Goal: Navigation & Orientation: Understand site structure

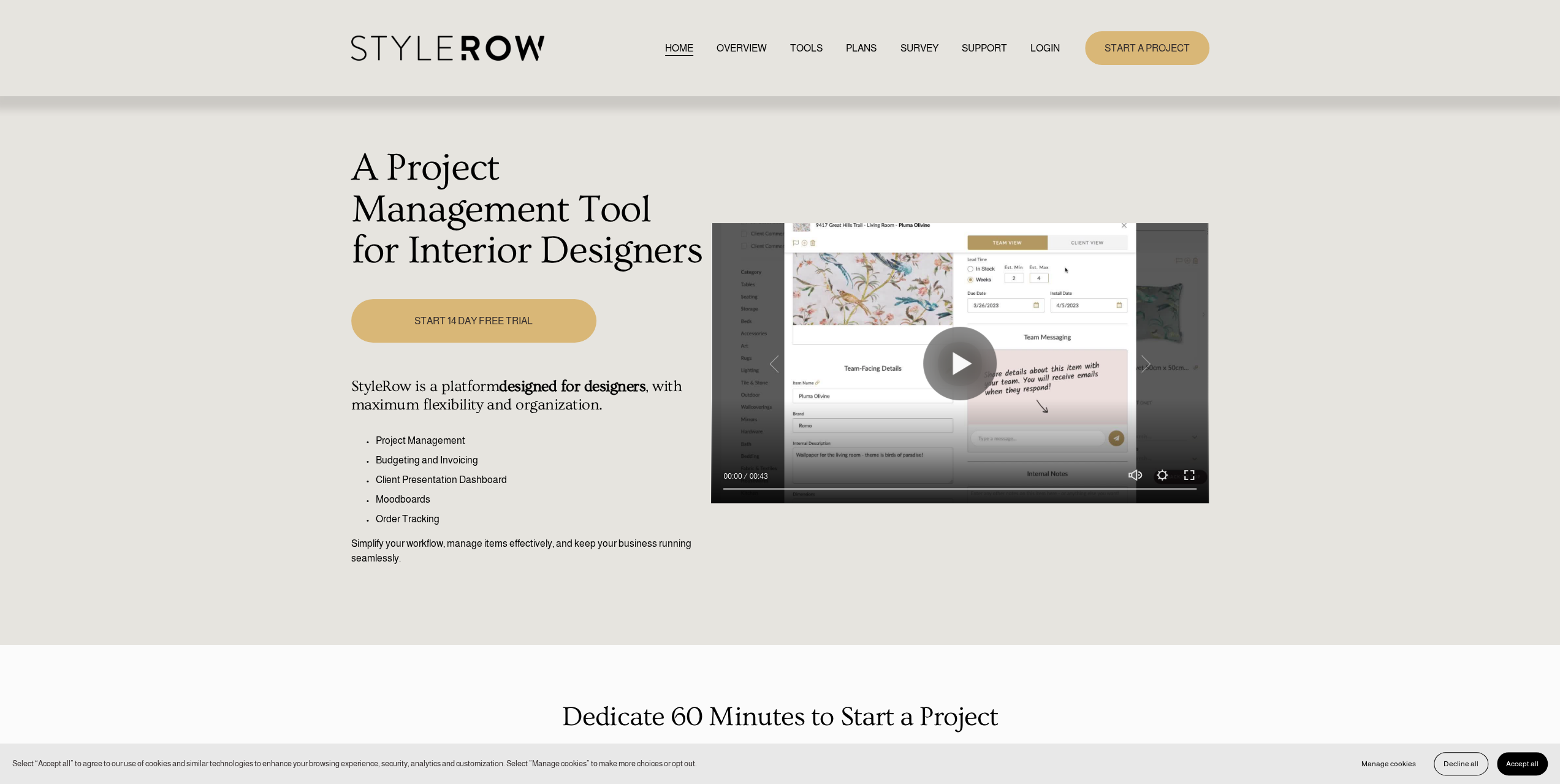
click at [792, 45] on link "TOOLS" at bounding box center [806, 48] width 32 height 16
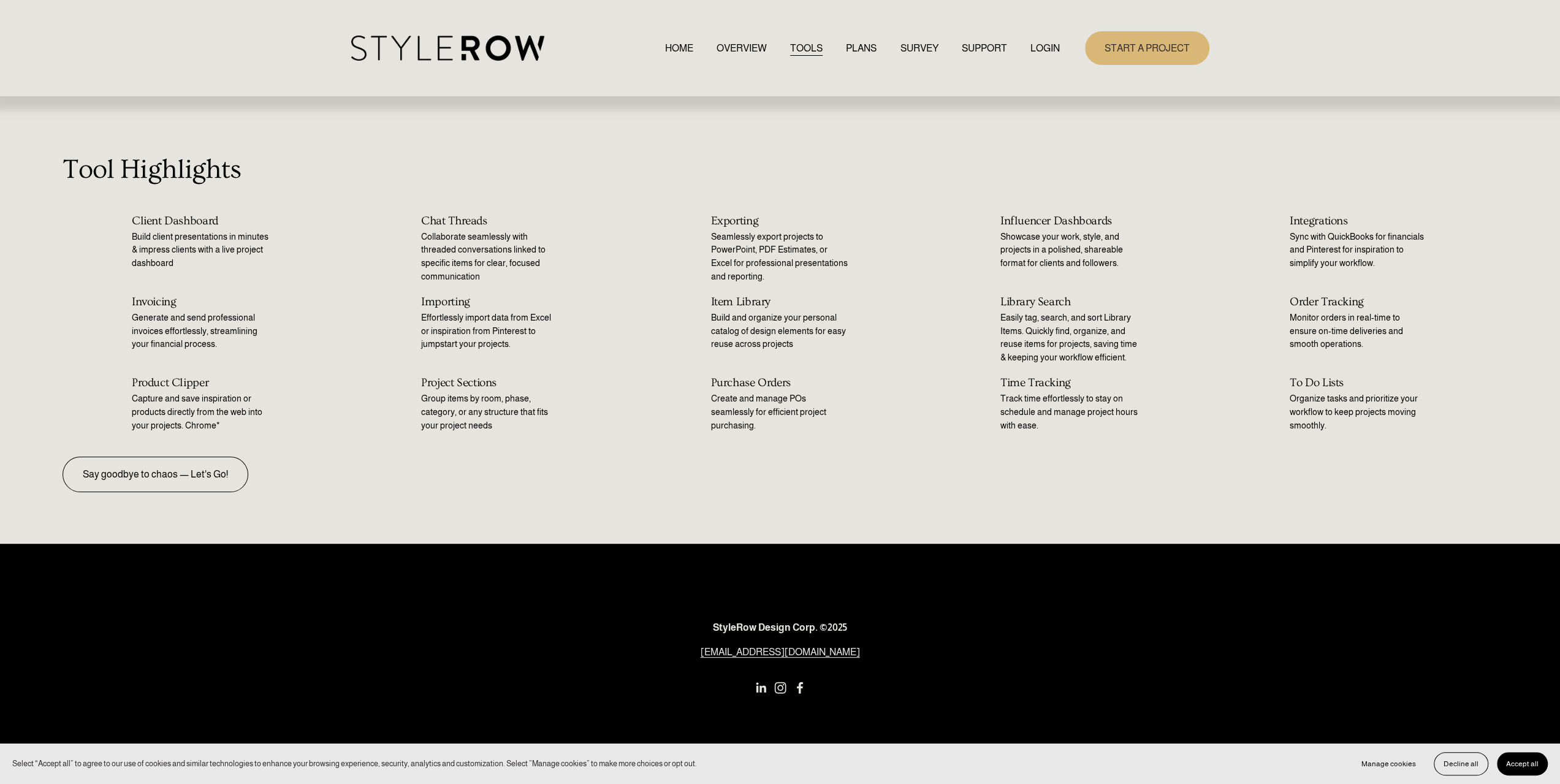
click at [858, 45] on link "PLANS" at bounding box center [861, 48] width 31 height 16
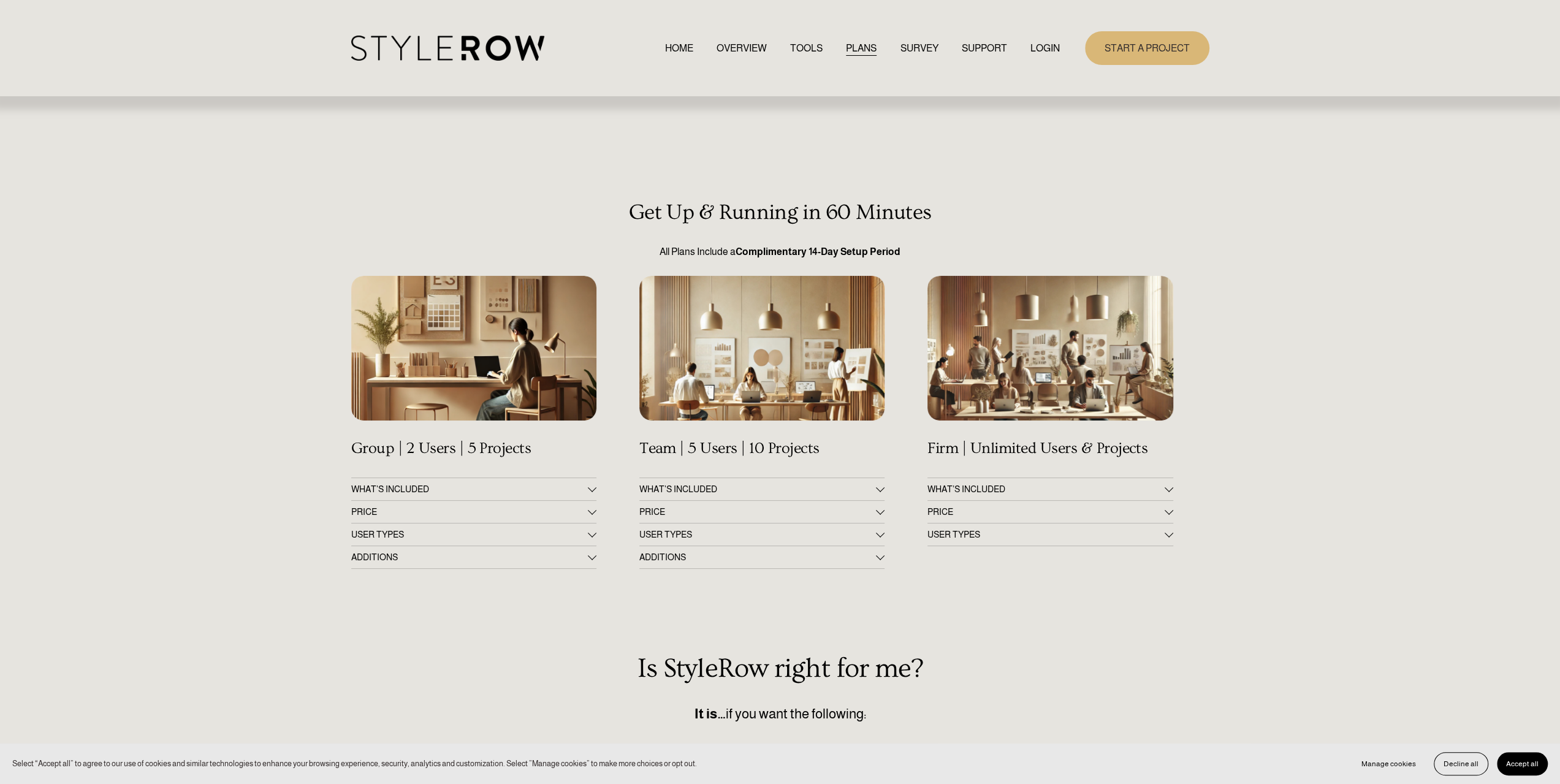
click at [910, 47] on link "SURVEY" at bounding box center [919, 48] width 38 height 16
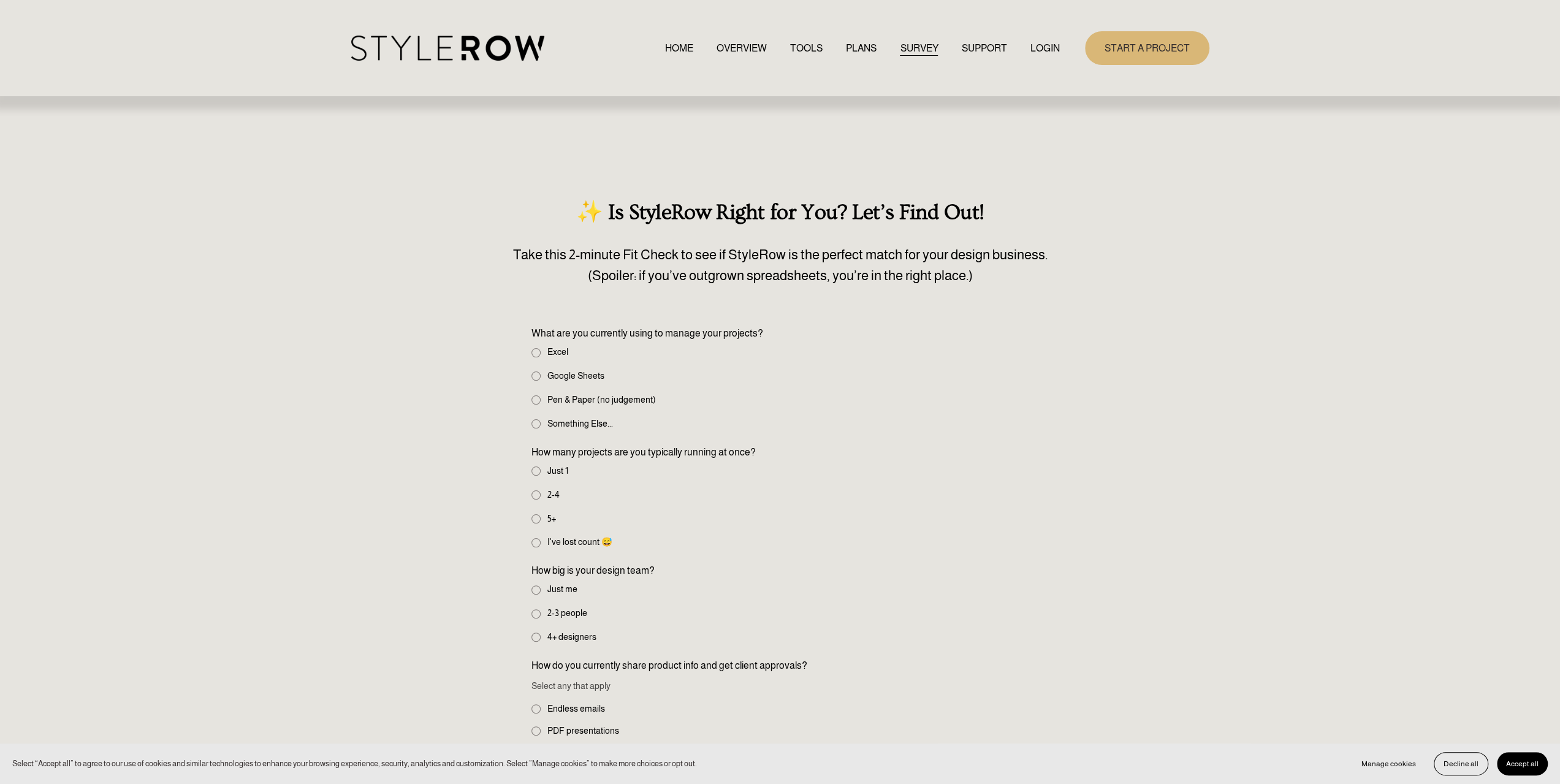
click at [733, 49] on link "OVERVIEW" at bounding box center [741, 48] width 50 height 16
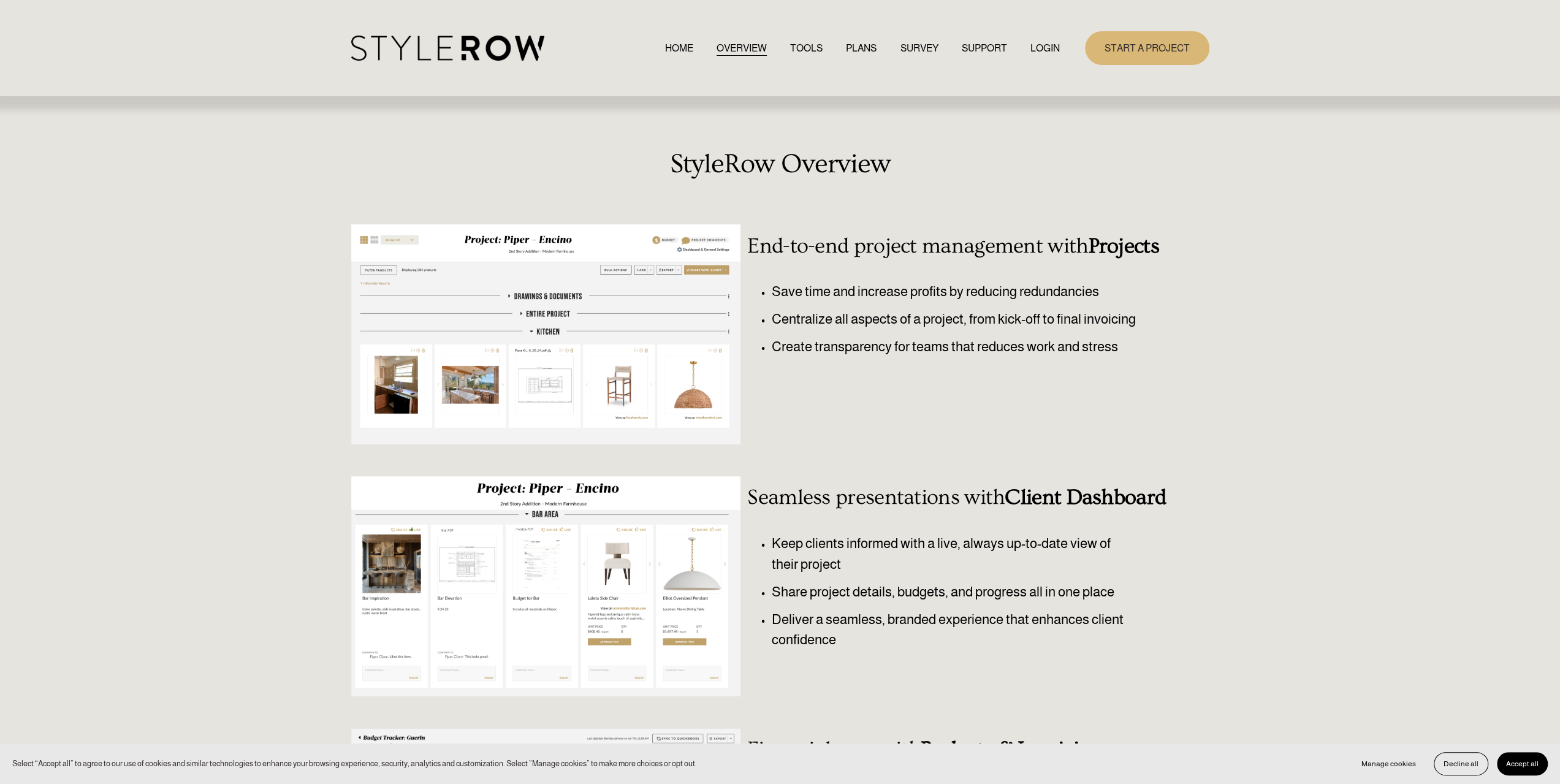
click at [670, 46] on link "HOME" at bounding box center [679, 48] width 28 height 16
